Goal: Task Accomplishment & Management: Use online tool/utility

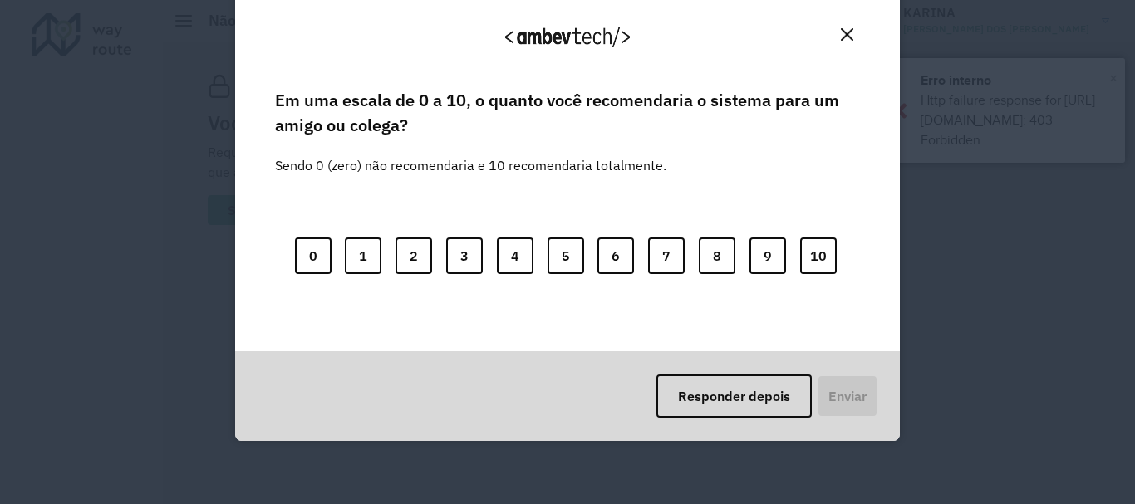
click at [1115, 80] on div "Agradecemos seu feedback! Em uma escala de 0 a 10, o quanto você recomendaria o…" at bounding box center [567, 252] width 1135 height 504
drag, startPoint x: 843, startPoint y: 33, endPoint x: 917, endPoint y: 52, distance: 76.4
click at [843, 32] on img "Close" at bounding box center [847, 34] width 12 height 12
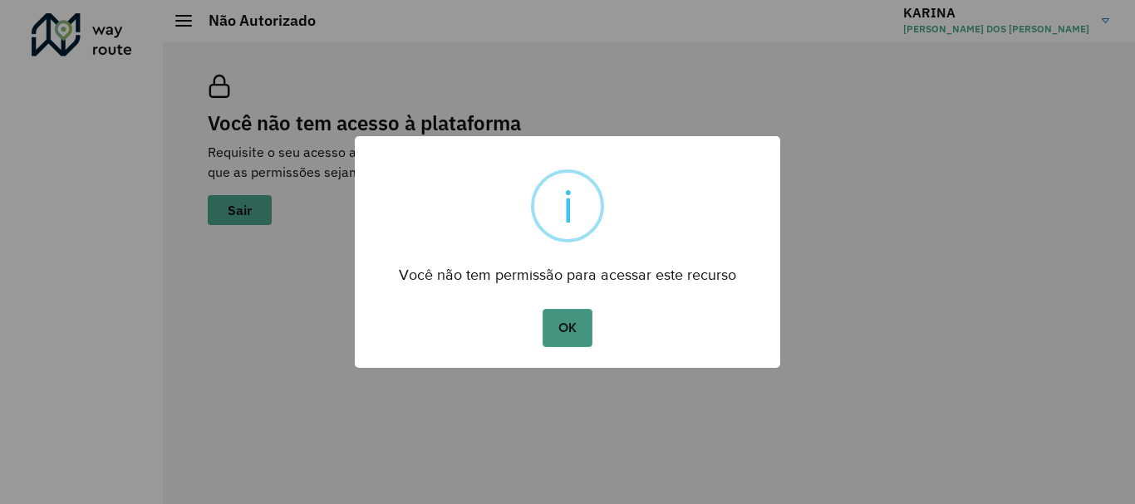
click at [570, 310] on button "OK" at bounding box center [567, 328] width 49 height 38
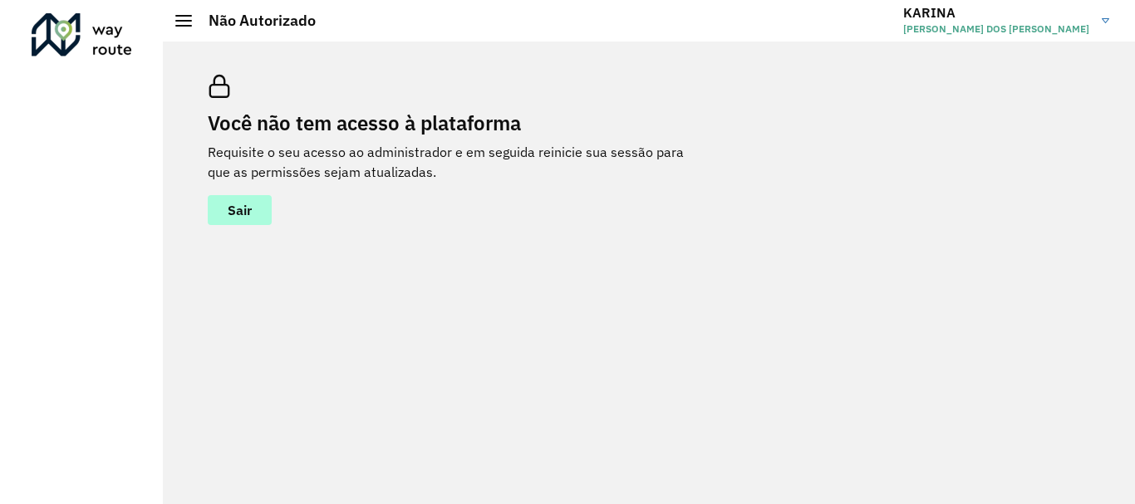
click at [258, 224] on button "Sair" at bounding box center [240, 210] width 64 height 30
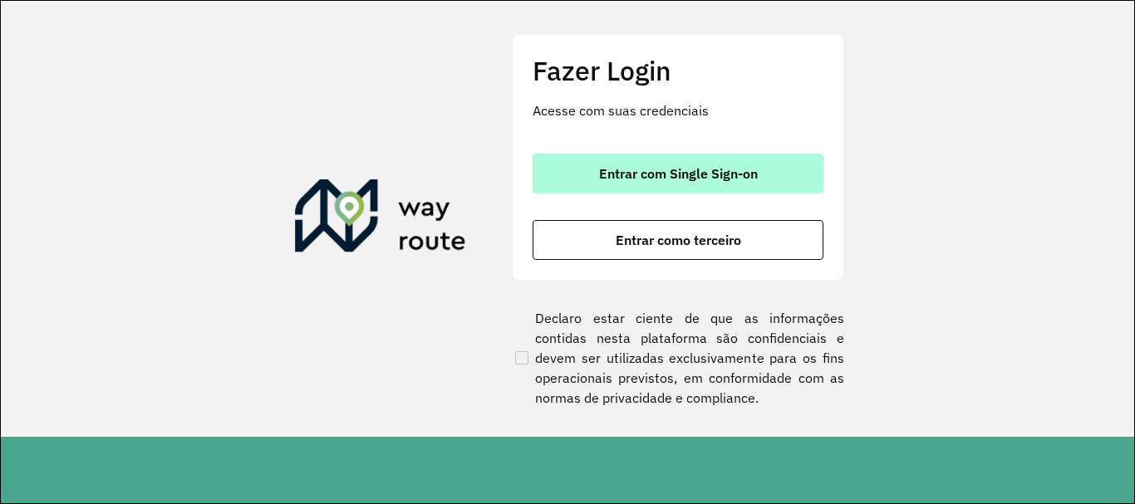
click at [679, 185] on button "Entrar com Single Sign-on" at bounding box center [678, 174] width 291 height 40
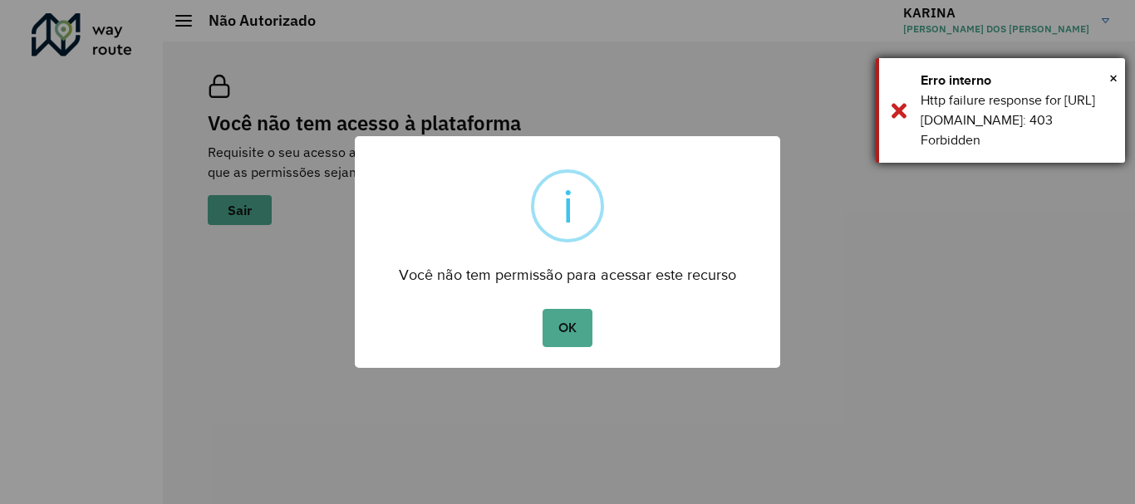
click at [906, 119] on div "× Erro interno Http failure response for [URL][DOMAIN_NAME]: 403 Forbidden" at bounding box center [1000, 110] width 249 height 105
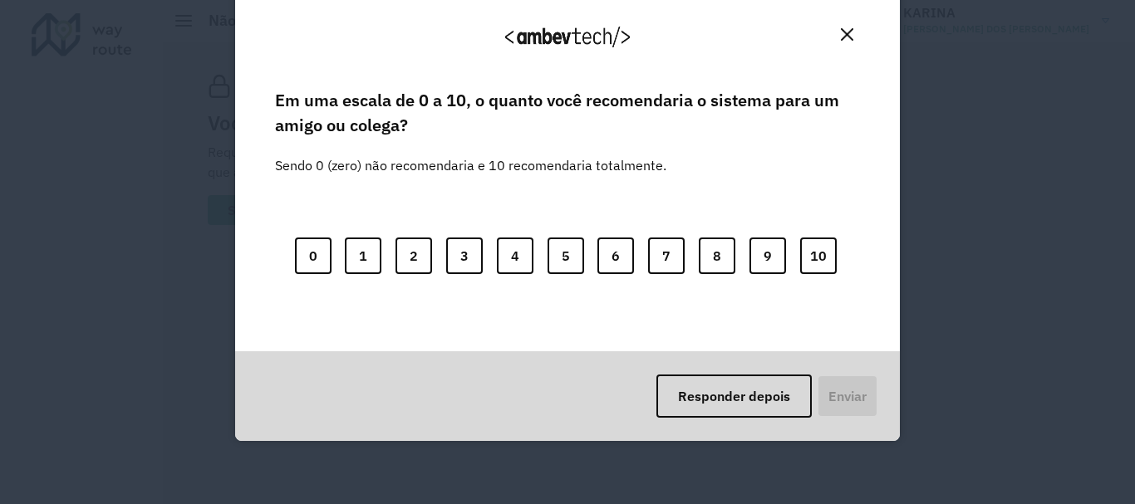
click at [843, 37] on img "Close" at bounding box center [847, 34] width 12 height 12
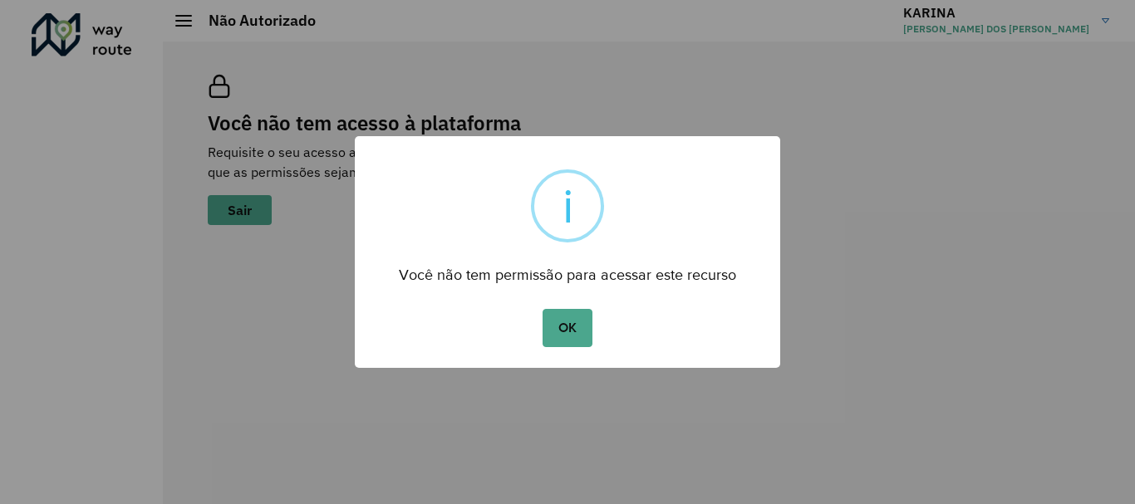
click at [1080, 17] on div "× i Você não tem permissão para acessar este recurso OK No Cancel" at bounding box center [567, 252] width 1135 height 504
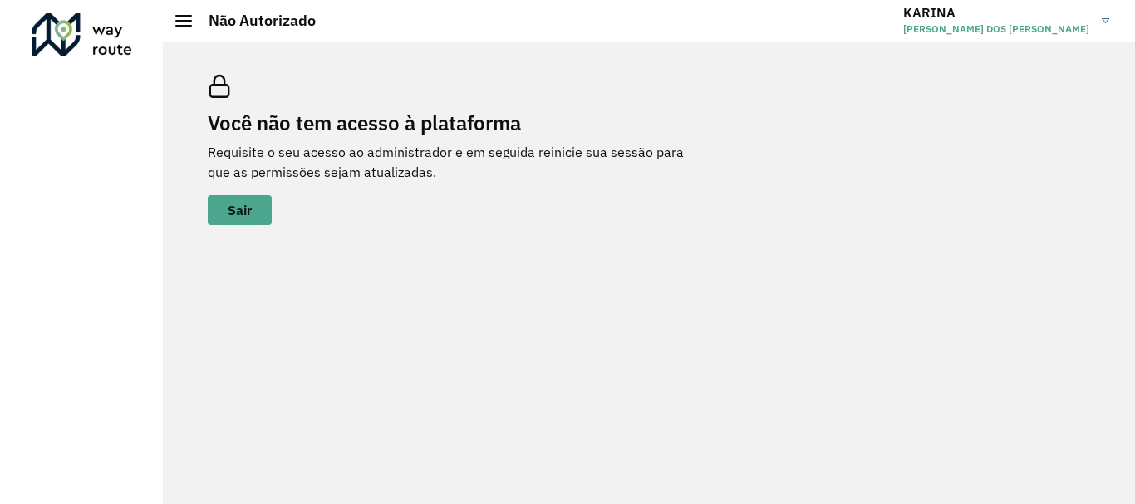
click at [1046, 23] on span "[PERSON_NAME] DOS [PERSON_NAME]" at bounding box center [996, 29] width 186 height 15
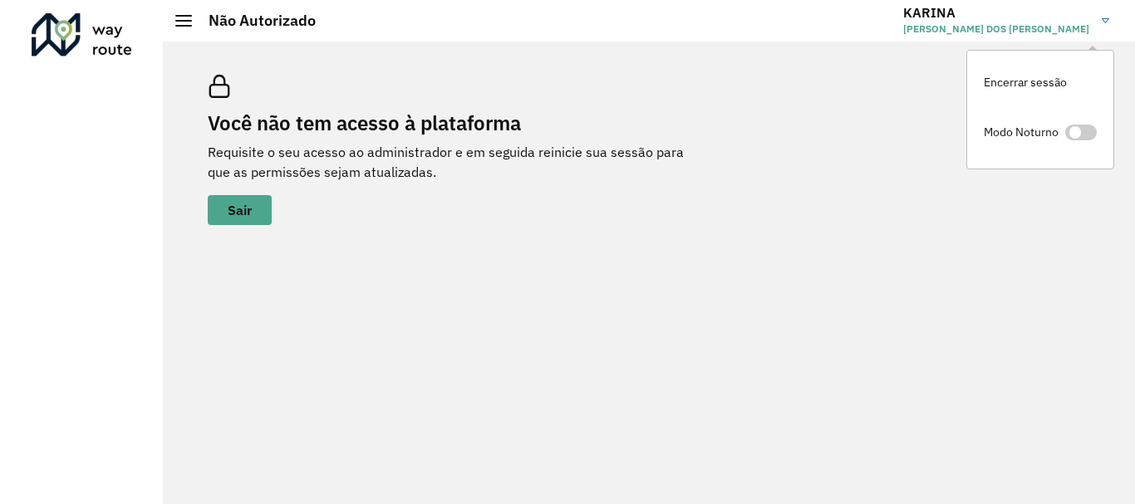
click at [821, 145] on div "Você não tem acesso à plataforma Requisite o seu acesso ao administrador e em s…" at bounding box center [649, 150] width 923 height 190
